Goal: Information Seeking & Learning: Understand process/instructions

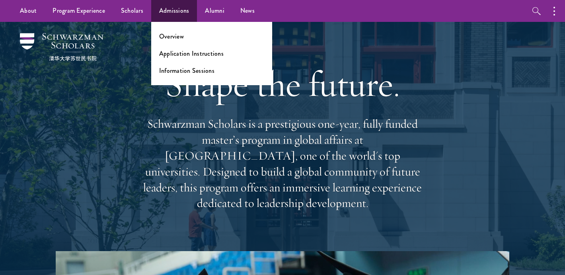
click at [175, 48] on ul "Overview Application Instructions Information Sessions" at bounding box center [211, 53] width 121 height 63
click at [175, 54] on link "Application Instructions" at bounding box center [191, 53] width 64 height 9
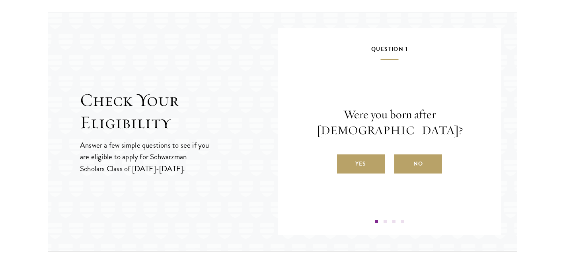
scroll to position [835, 0]
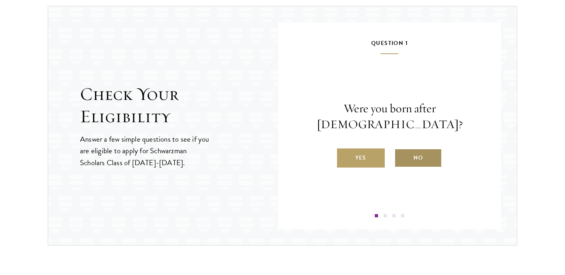
click at [418, 155] on label "No" at bounding box center [418, 157] width 48 height 19
click at [401, 155] on input "No" at bounding box center [397, 152] width 7 height 7
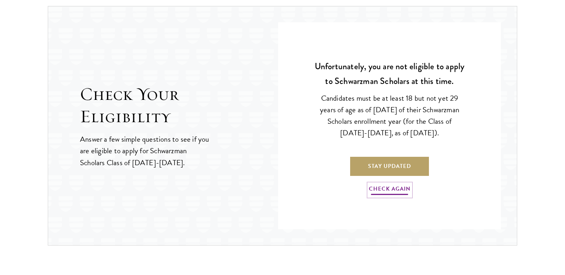
click at [372, 188] on link "Check Again" at bounding box center [390, 190] width 42 height 12
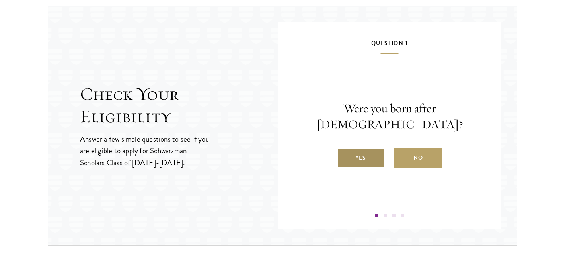
click at [337, 154] on label "Yes" at bounding box center [361, 157] width 48 height 19
click at [337, 154] on input "Yes" at bounding box center [340, 152] width 7 height 7
click at [342, 156] on input "Yes" at bounding box center [340, 152] width 7 height 7
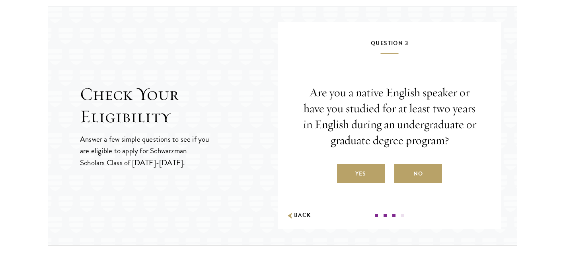
drag, startPoint x: 311, startPoint y: 207, endPoint x: 307, endPoint y: 210, distance: 4.9
click at [311, 207] on div "Question 3 Are you a native English speaker or have you studied for at least tw…" at bounding box center [389, 127] width 175 height 179
click at [307, 211] on button "Back" at bounding box center [298, 215] width 25 height 8
radio input "false"
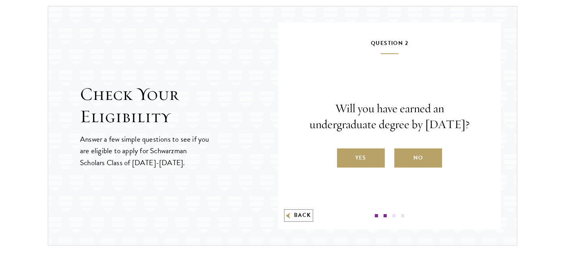
click at [306, 211] on button "Back" at bounding box center [298, 215] width 25 height 8
click at [366, 132] on div "Were you born after August 1, 1998? Yes No" at bounding box center [389, 134] width 175 height 67
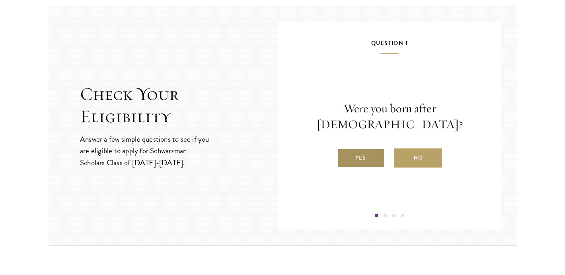
click at [358, 154] on label "Yes" at bounding box center [361, 157] width 48 height 19
click at [344, 154] on input "Yes" at bounding box center [340, 152] width 7 height 7
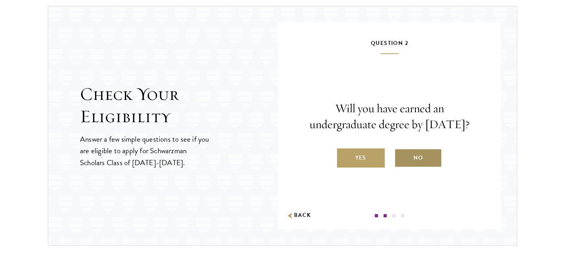
click at [416, 164] on label "No" at bounding box center [418, 157] width 48 height 19
click at [401, 156] on input "No" at bounding box center [397, 152] width 7 height 7
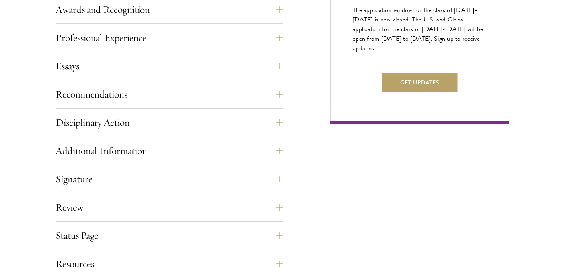
scroll to position [651, 0]
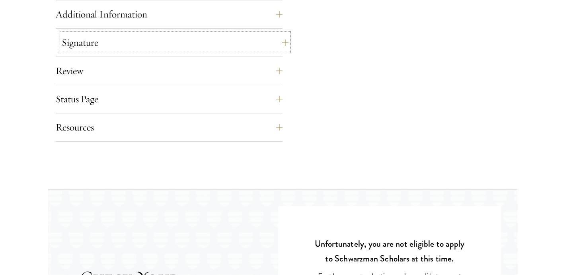
click at [231, 40] on button "Signature" at bounding box center [175, 42] width 227 height 19
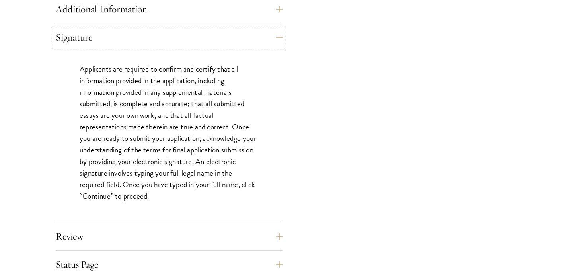
scroll to position [663, 0]
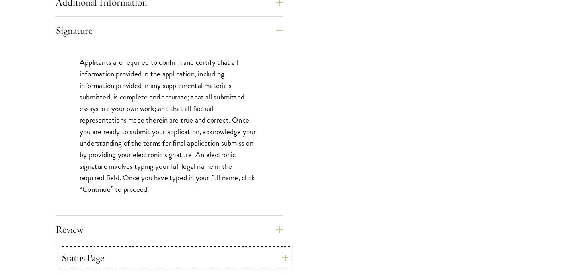
click at [235, 250] on button "Status Page" at bounding box center [175, 257] width 227 height 19
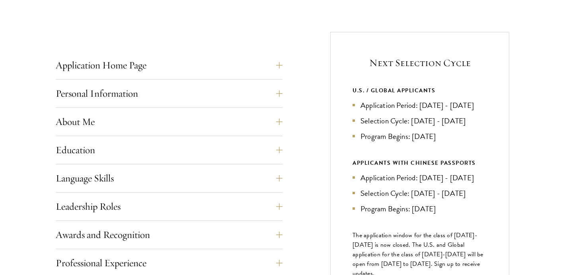
scroll to position [294, 0]
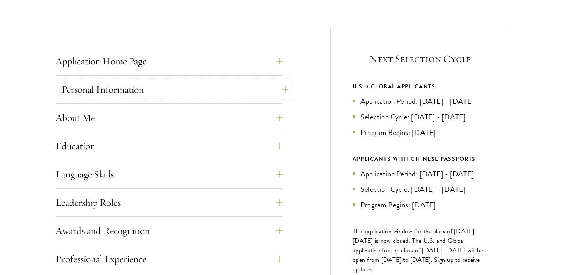
click at [222, 97] on button "Personal Information" at bounding box center [175, 89] width 227 height 19
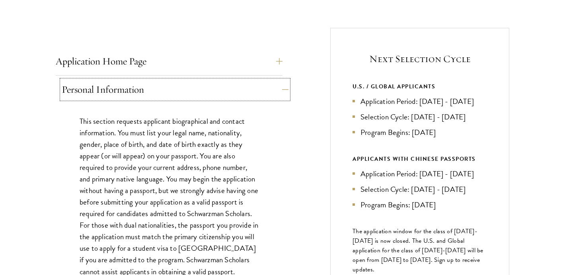
click at [222, 97] on button "Personal Information" at bounding box center [175, 89] width 227 height 19
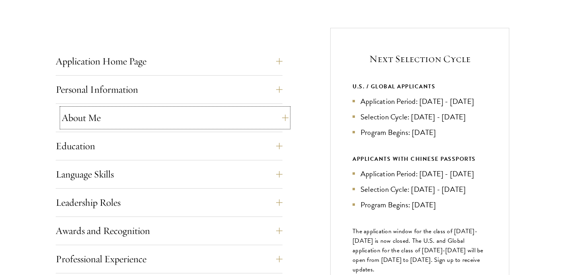
click at [221, 116] on button "About Me" at bounding box center [175, 117] width 227 height 19
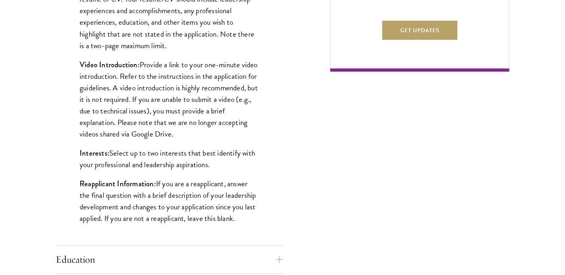
scroll to position [576, 0]
